Goal: Task Accomplishment & Management: Manage account settings

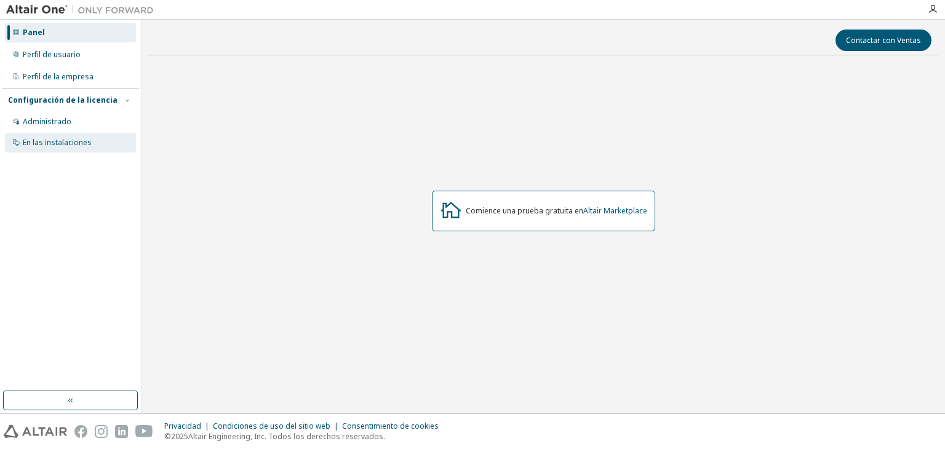
click at [93, 137] on div "En las instalaciones" at bounding box center [70, 143] width 131 height 20
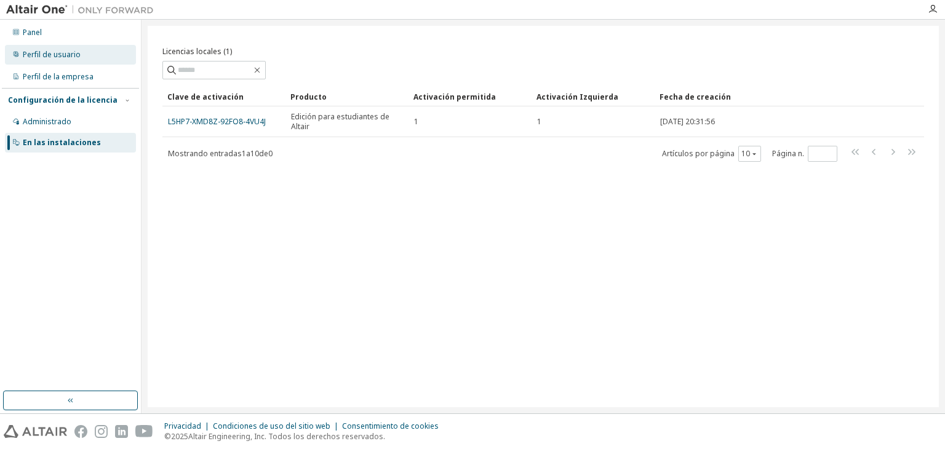
click at [60, 58] on font "Perfil de usuario" at bounding box center [52, 54] width 58 height 10
